Goal: Task Accomplishment & Management: Use online tool/utility

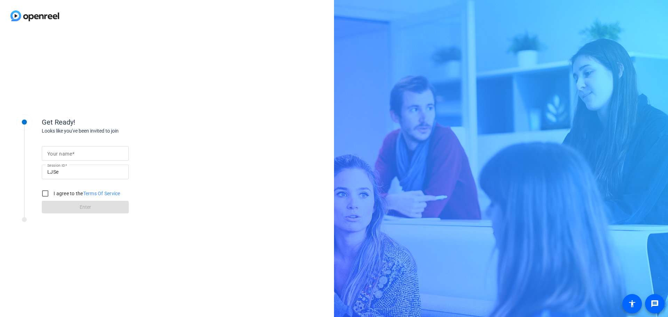
click at [73, 157] on input "Your name" at bounding box center [85, 153] width 76 height 8
type input "[PERSON_NAME]"
click at [43, 191] on input "I agree to the Terms Of Service" at bounding box center [45, 194] width 14 height 14
checkbox input "true"
click at [73, 205] on span at bounding box center [85, 207] width 87 height 17
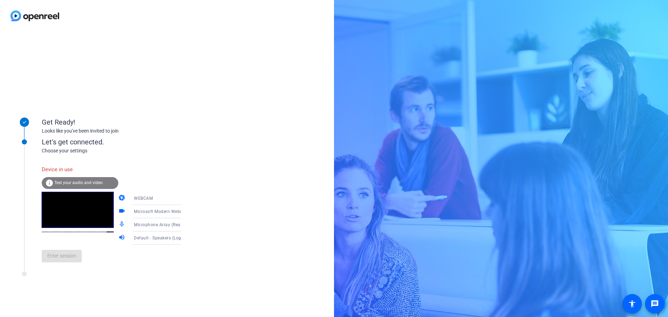
click at [56, 86] on div "Get Ready! Looks like you've been invited to join Let's get connected. Choose y…" at bounding box center [167, 174] width 334 height 285
click at [70, 180] on div "info Test your audio and video" at bounding box center [80, 183] width 77 height 12
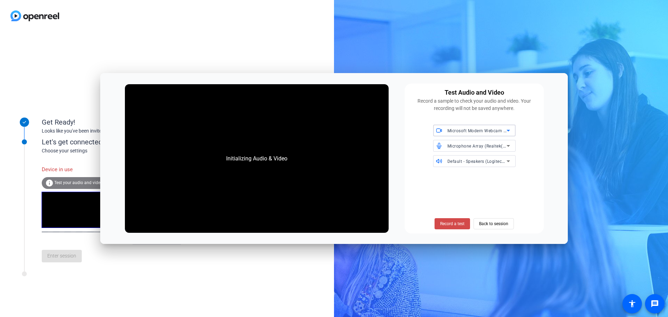
click at [458, 225] on span "Record a test" at bounding box center [452, 224] width 24 height 6
click at [452, 221] on span "Stop Testing" at bounding box center [452, 224] width 23 height 6
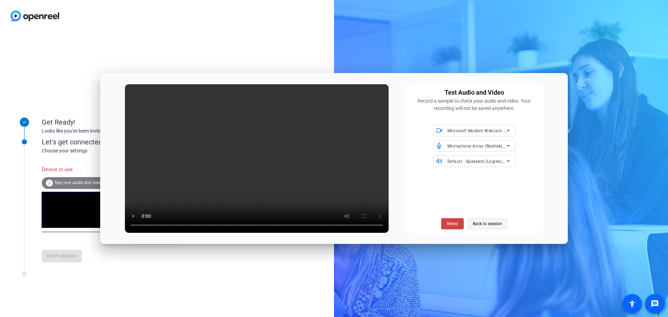
click at [488, 223] on span "Back to session" at bounding box center [487, 223] width 29 height 13
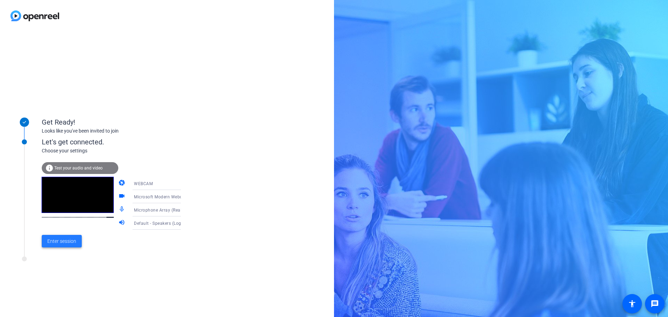
click at [65, 245] on span "Enter session" at bounding box center [61, 241] width 29 height 7
